Goal: Task Accomplishment & Management: Manage account settings

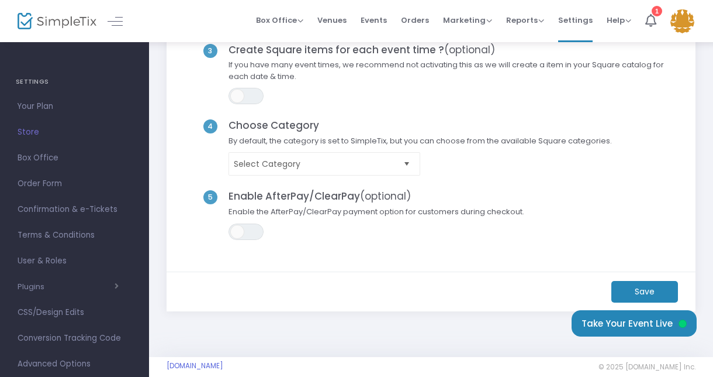
scroll to position [229, 0]
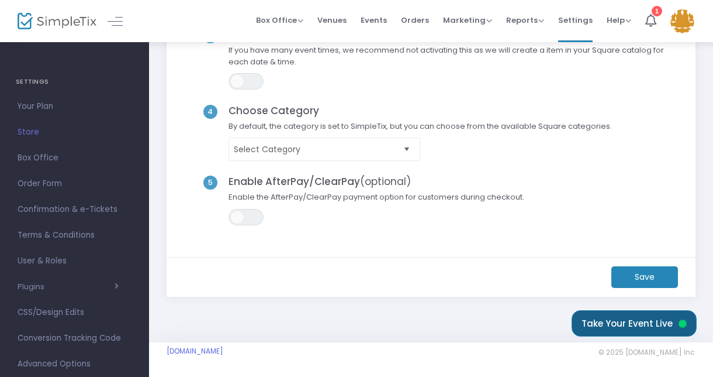
click at [646, 323] on button "Take Your Event Live" at bounding box center [634, 323] width 125 height 26
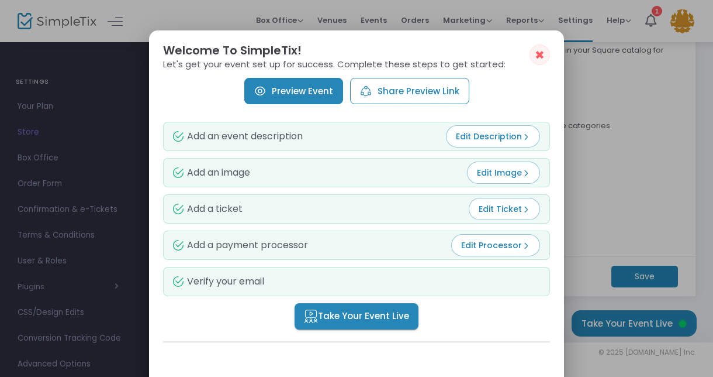
click at [530, 53] on button "✖" at bounding box center [540, 54] width 20 height 20
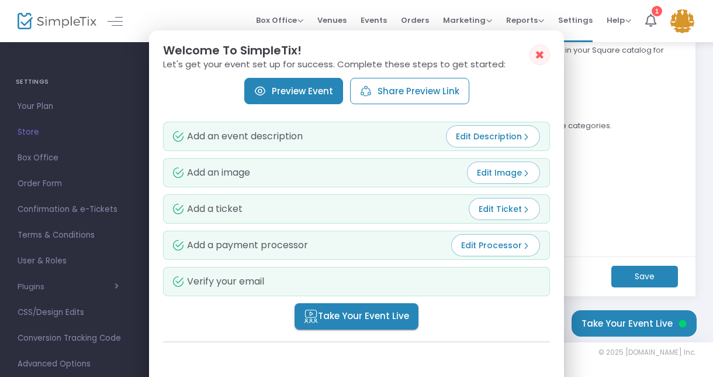
scroll to position [229, 0]
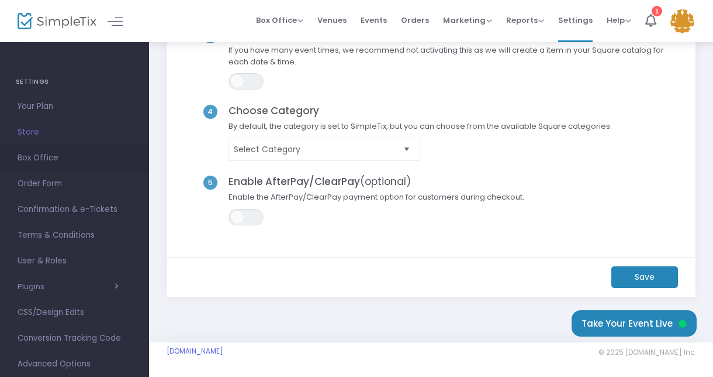
click at [29, 158] on span "Box Office" at bounding box center [75, 157] width 114 height 15
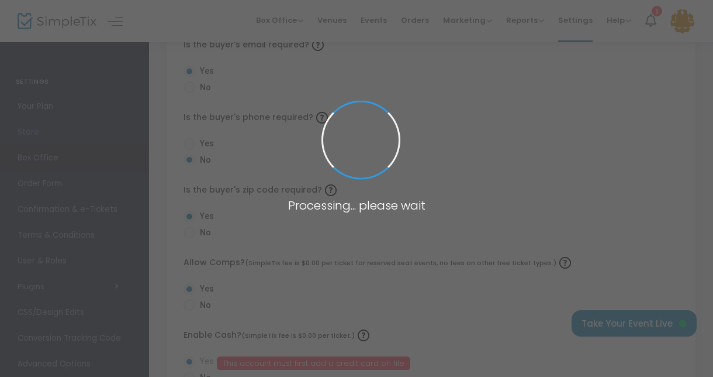
radio input "false"
radio input "true"
radio input "false"
radio input "true"
radio input "false"
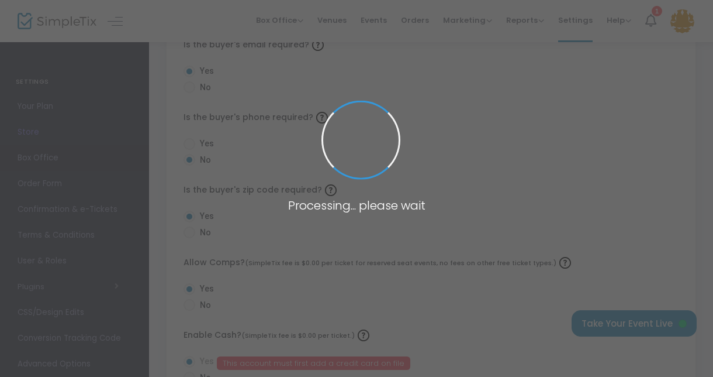
radio input "true"
radio input "false"
radio input "true"
radio input "false"
radio input "true"
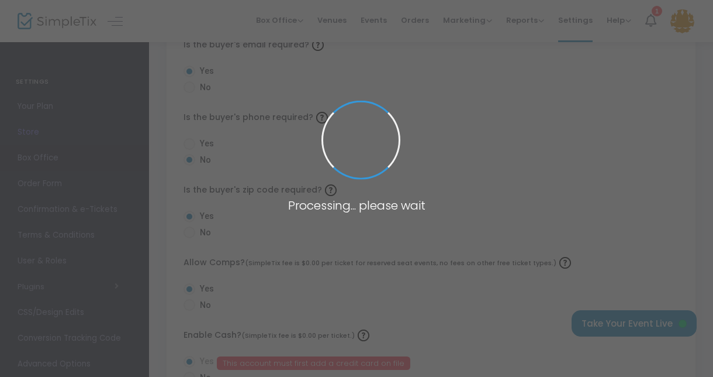
radio input "true"
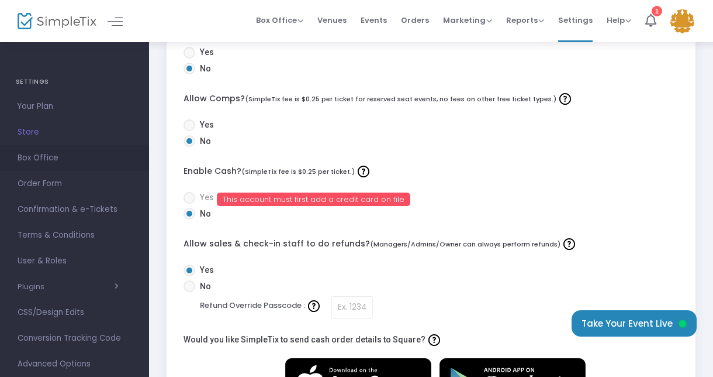
scroll to position [373, 0]
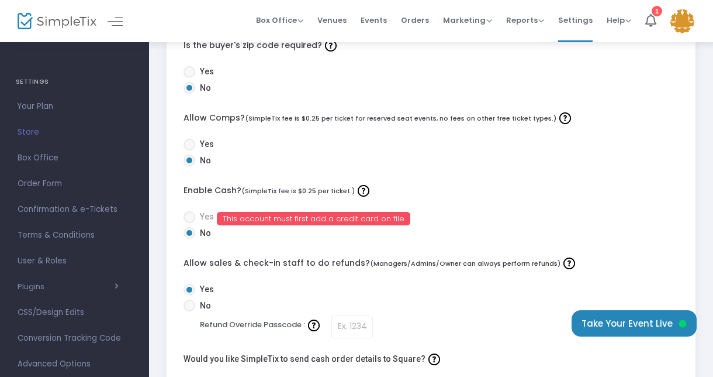
click at [189, 217] on span at bounding box center [189, 217] width 0 height 0
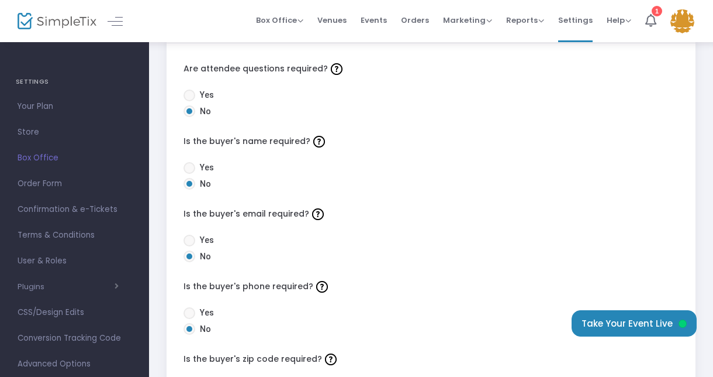
scroll to position [58, 0]
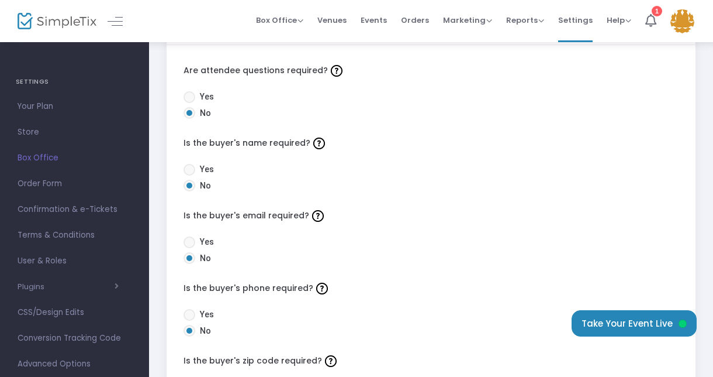
click at [189, 315] on span at bounding box center [189, 315] width 0 height 0
click at [189, 320] on input "Yes" at bounding box center [189, 320] width 1 height 1
radio input "true"
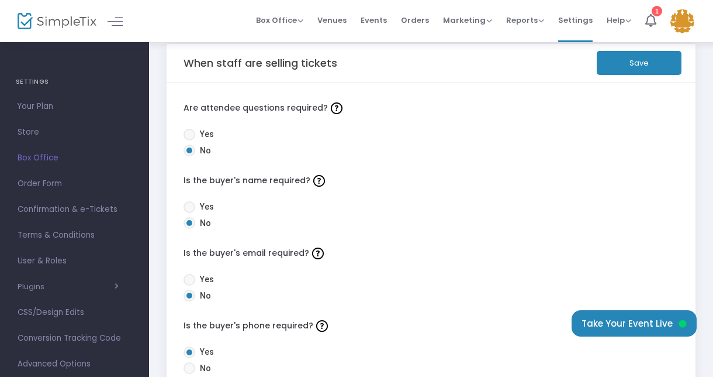
scroll to position [16, 0]
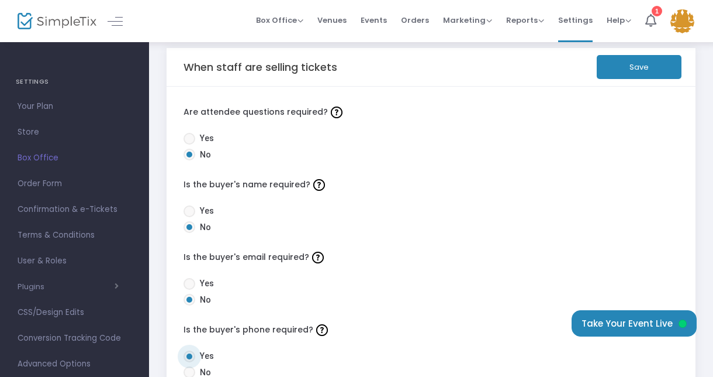
click at [189, 284] on span at bounding box center [189, 284] width 0 height 0
click at [189, 289] on input "Yes" at bounding box center [189, 289] width 1 height 1
radio input "true"
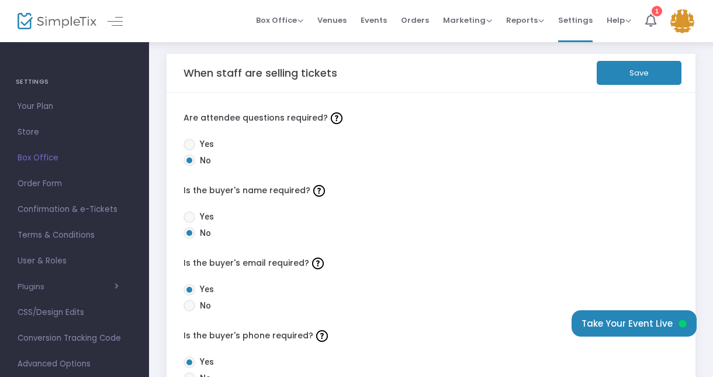
scroll to position [0, 0]
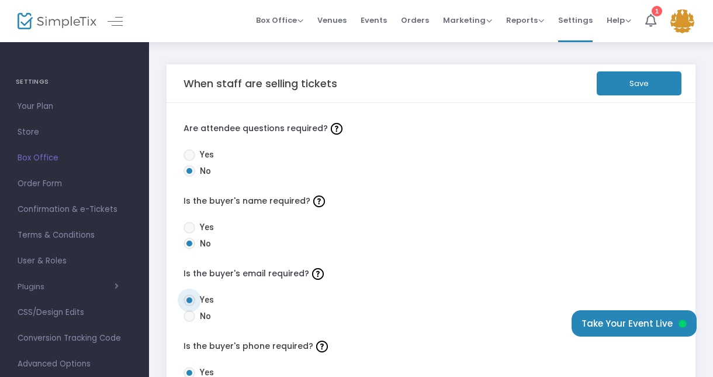
click at [189, 228] on span at bounding box center [189, 228] width 0 height 0
click at [189, 233] on input "Yes" at bounding box center [189, 233] width 1 height 1
radio input "true"
click at [189, 155] on span at bounding box center [189, 155] width 0 height 0
click at [189, 161] on input "Yes" at bounding box center [189, 161] width 1 height 1
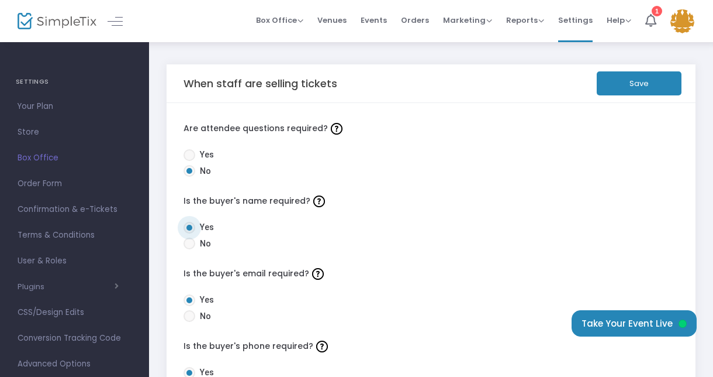
radio input "true"
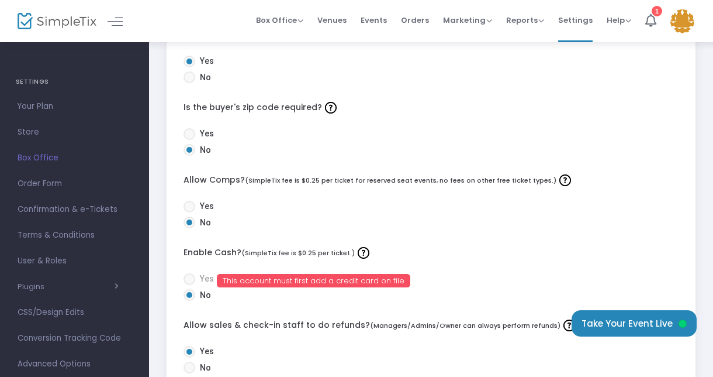
scroll to position [312, 0]
click at [189, 206] on span at bounding box center [189, 206] width 0 height 0
click at [189, 212] on input "Yes" at bounding box center [189, 212] width 1 height 1
radio input "true"
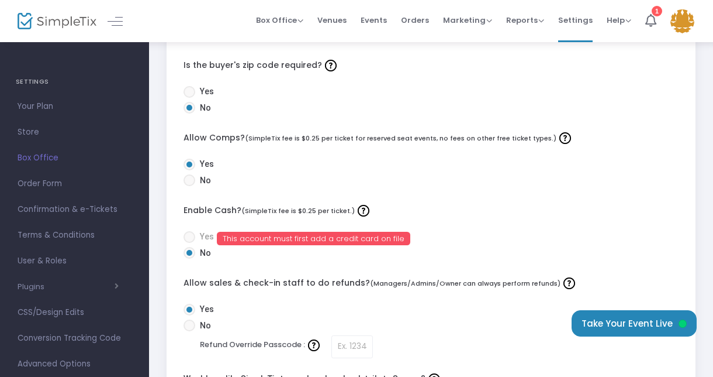
scroll to position [358, 0]
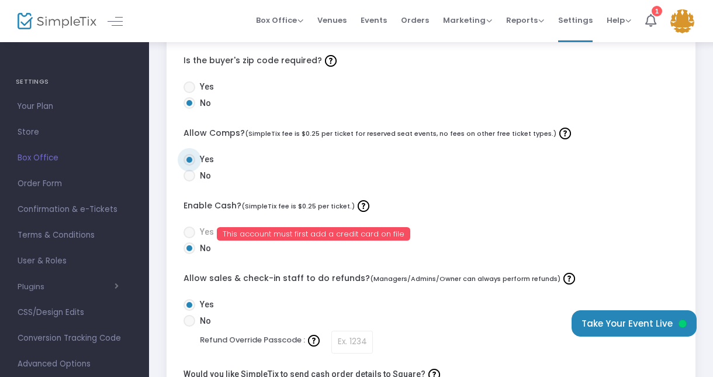
click at [189, 232] on span at bounding box center [189, 232] width 0 height 0
click at [27, 137] on span "Store" at bounding box center [75, 132] width 114 height 15
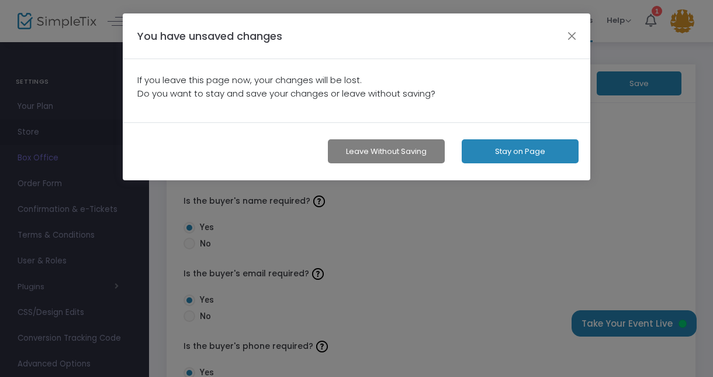
scroll to position [0, 0]
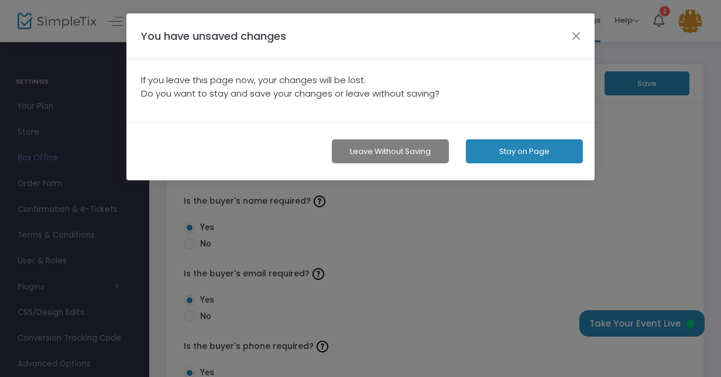
click at [521, 151] on button "Stay on Page" at bounding box center [524, 151] width 117 height 24
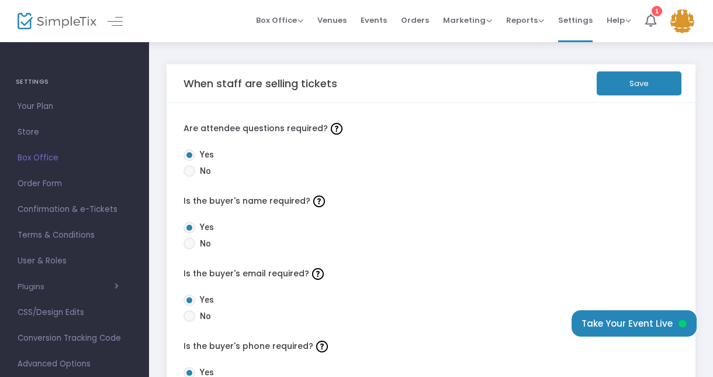
click at [637, 78] on button "Save" at bounding box center [639, 83] width 85 height 24
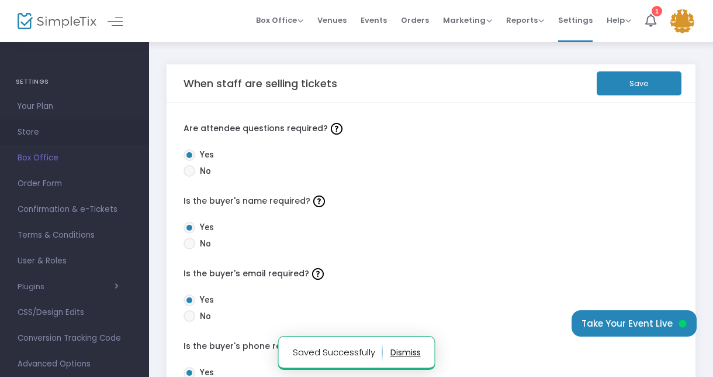
click at [24, 130] on span "Store" at bounding box center [75, 132] width 114 height 15
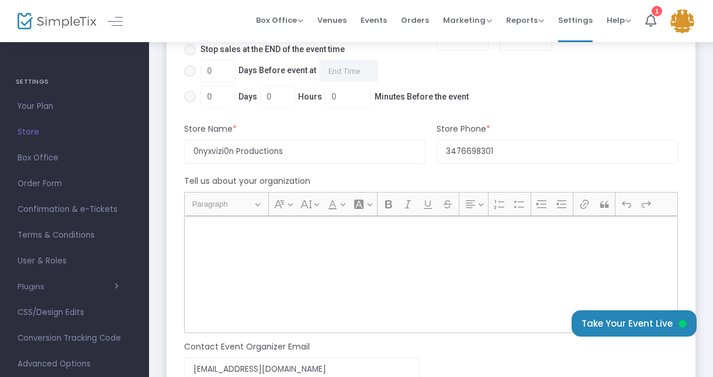
scroll to position [1123, 0]
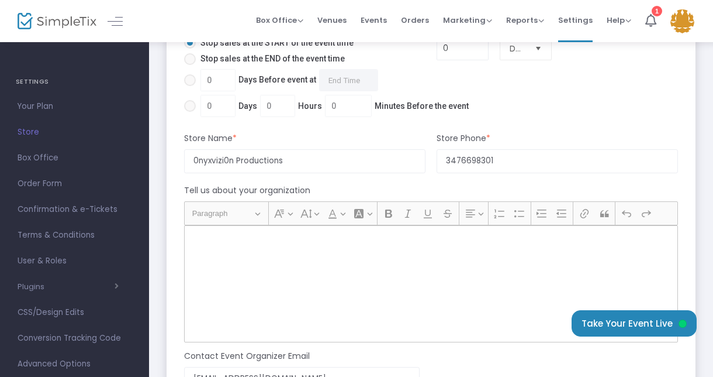
click at [608, 268] on div "Rich Text Editor, main" at bounding box center [431, 283] width 494 height 117
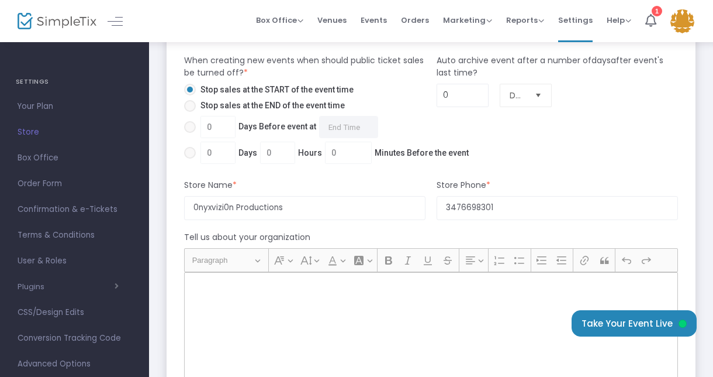
scroll to position [1070, 0]
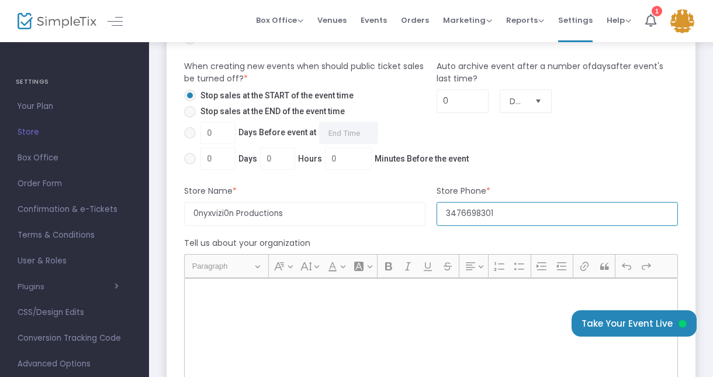
click at [566, 210] on input "3476698301" at bounding box center [558, 214] width 242 height 24
click at [32, 182] on span "Order Form" at bounding box center [75, 183] width 114 height 15
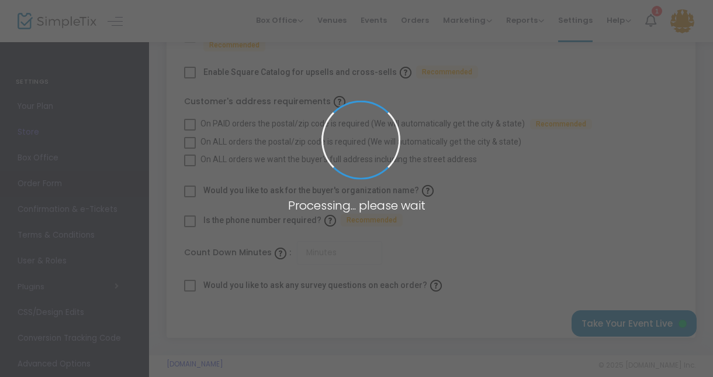
checkbox input "true"
type input "45"
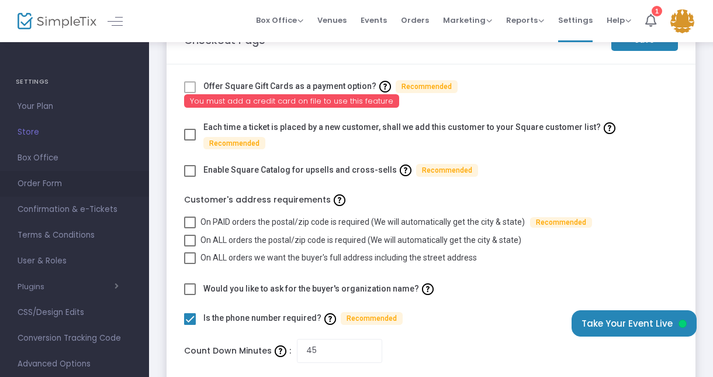
scroll to position [21, 0]
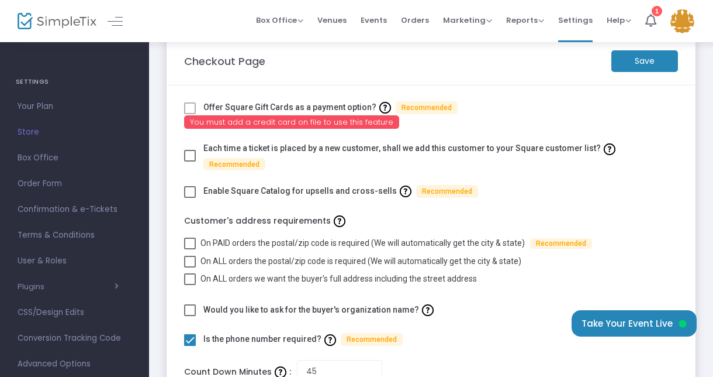
click at [194, 150] on span at bounding box center [190, 156] width 12 height 12
click at [190, 161] on input "checkbox" at bounding box center [189, 161] width 1 height 1
checkbox input "true"
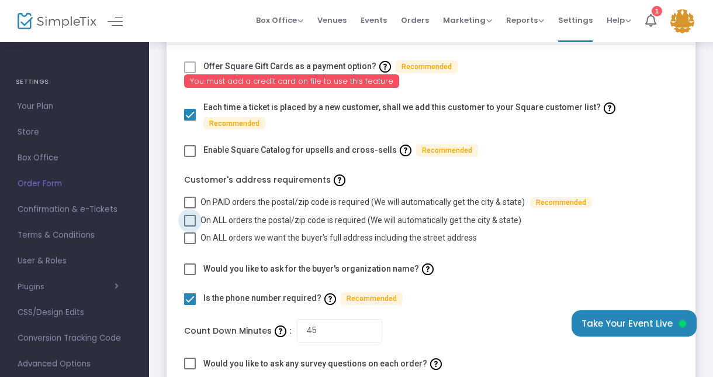
scroll to position [64, 0]
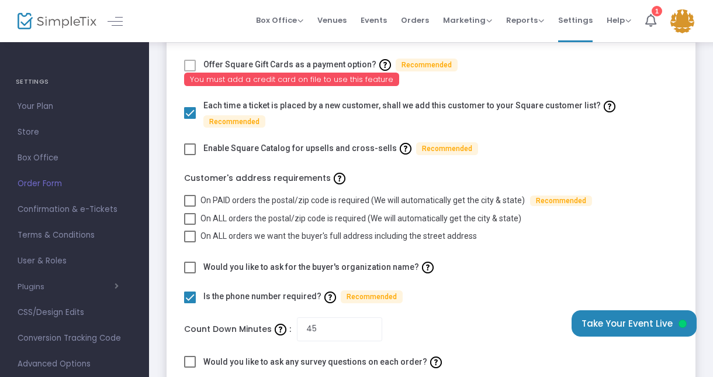
click at [192, 143] on span at bounding box center [190, 149] width 12 height 12
click at [190, 155] on input "checkbox" at bounding box center [189, 155] width 1 height 1
checkbox input "true"
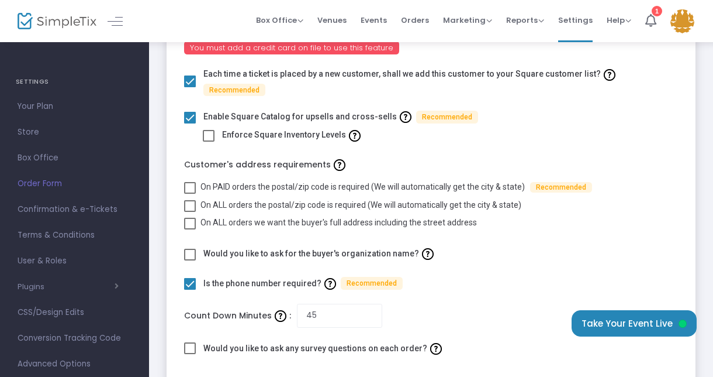
scroll to position [103, 0]
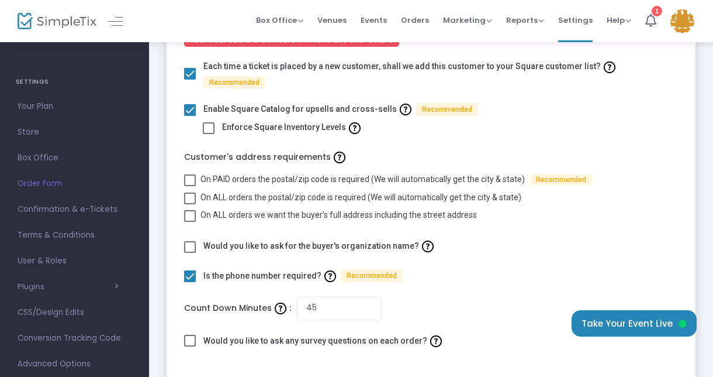
click at [195, 174] on span at bounding box center [190, 180] width 12 height 12
click at [190, 186] on input "On PAID orders the postal/zip code is required (We will automatically get the c…" at bounding box center [189, 186] width 1 height 1
checkbox input "true"
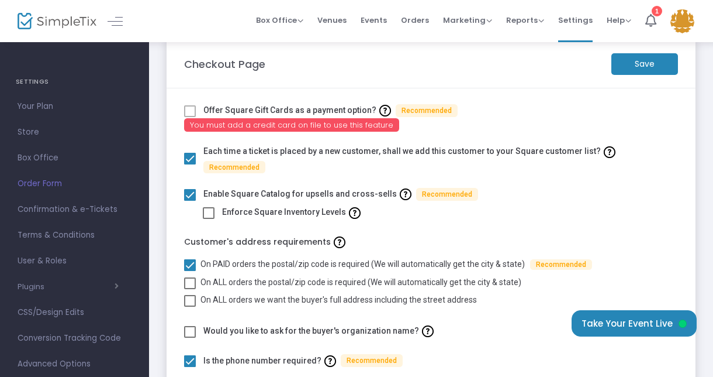
scroll to position [0, 0]
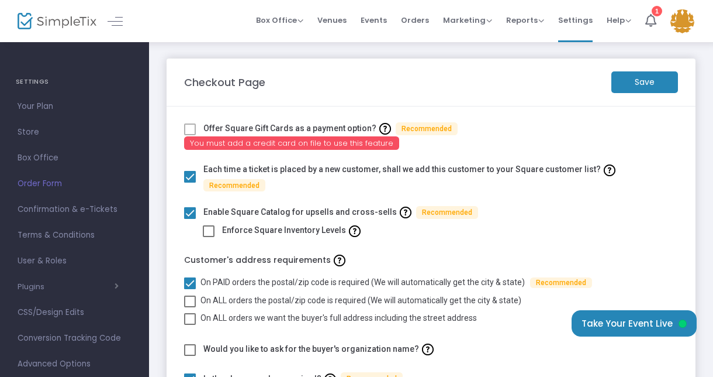
click at [654, 78] on m-button "Save" at bounding box center [645, 82] width 67 height 22
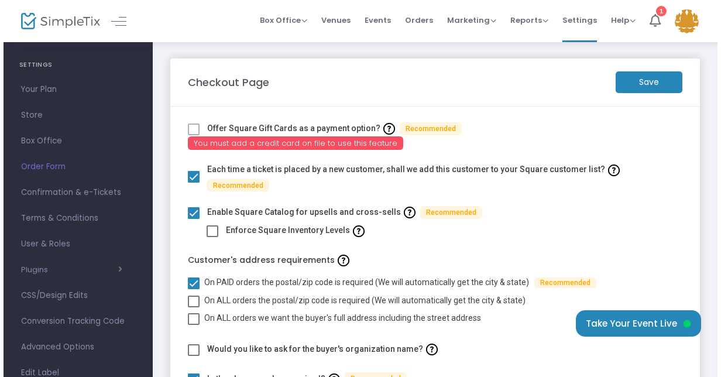
scroll to position [16, 0]
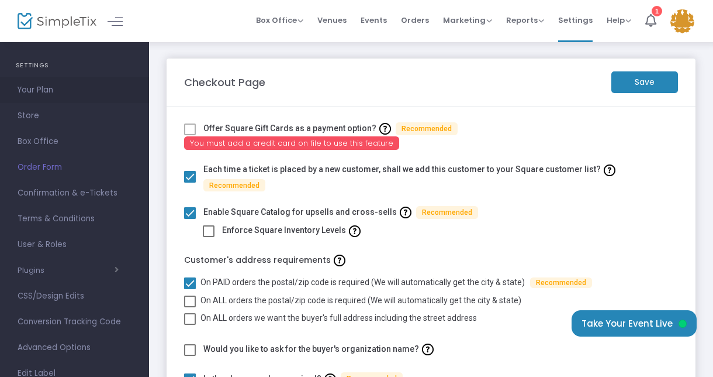
click at [36, 91] on span "Your Plan" at bounding box center [75, 89] width 114 height 15
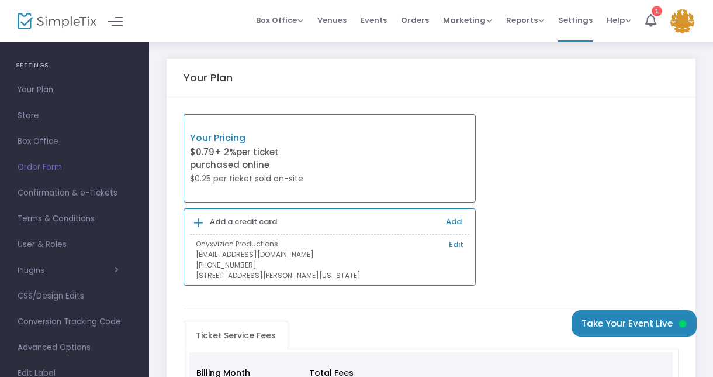
click at [201, 220] on icon at bounding box center [198, 223] width 9 height 12
